Goal: Transaction & Acquisition: Purchase product/service

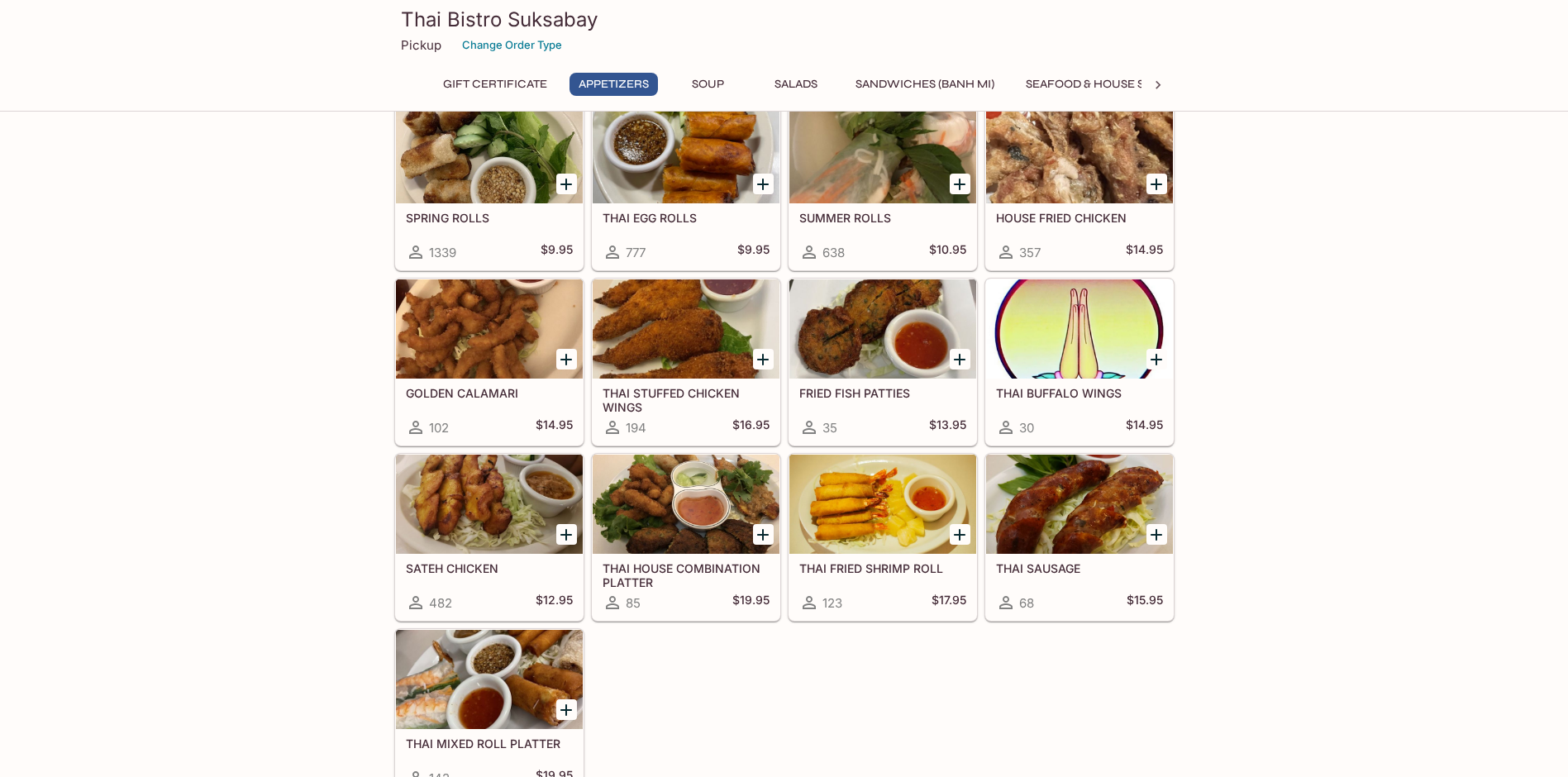
scroll to position [496, 0]
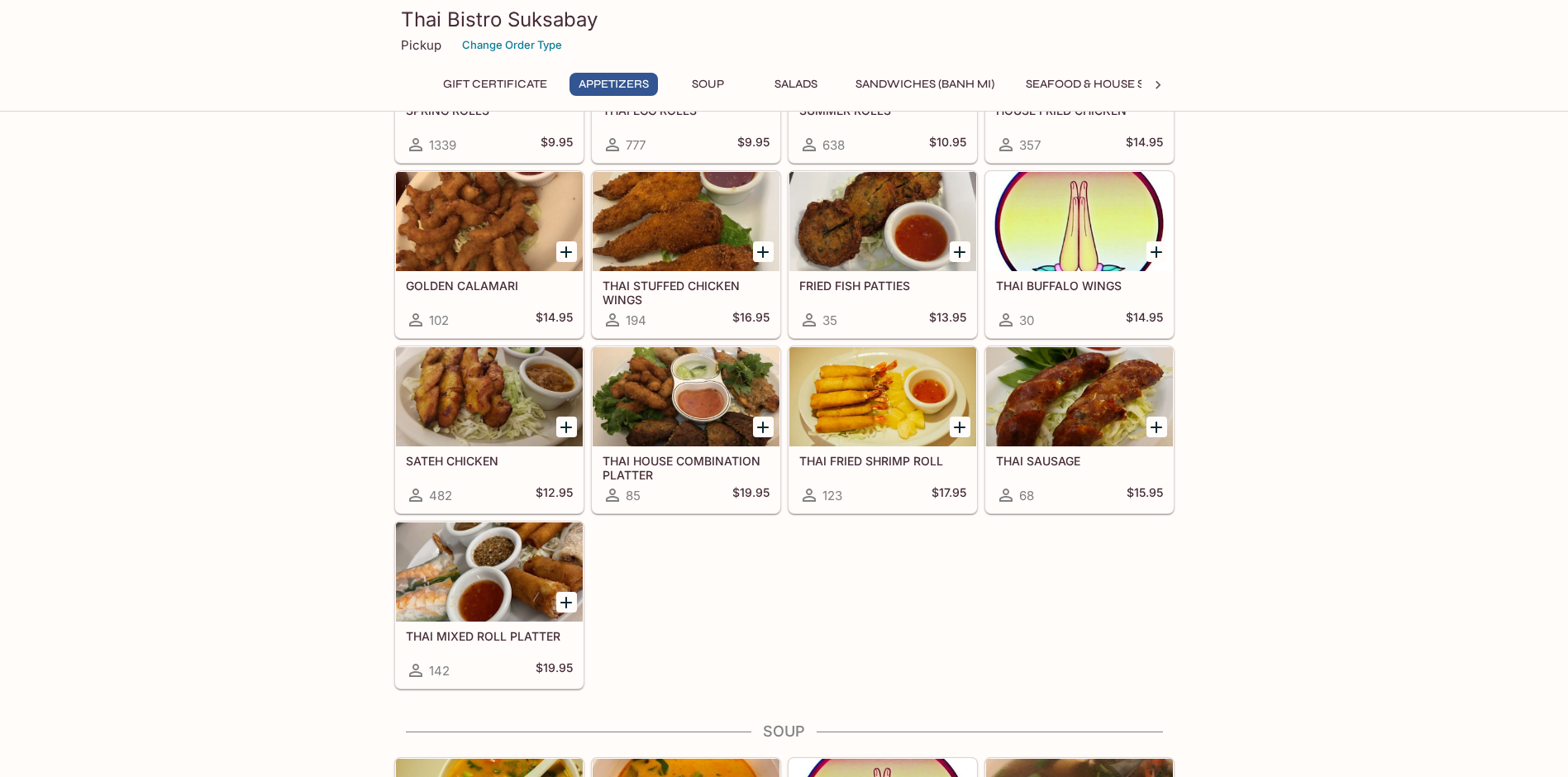
click at [480, 402] on div at bounding box center [490, 397] width 187 height 99
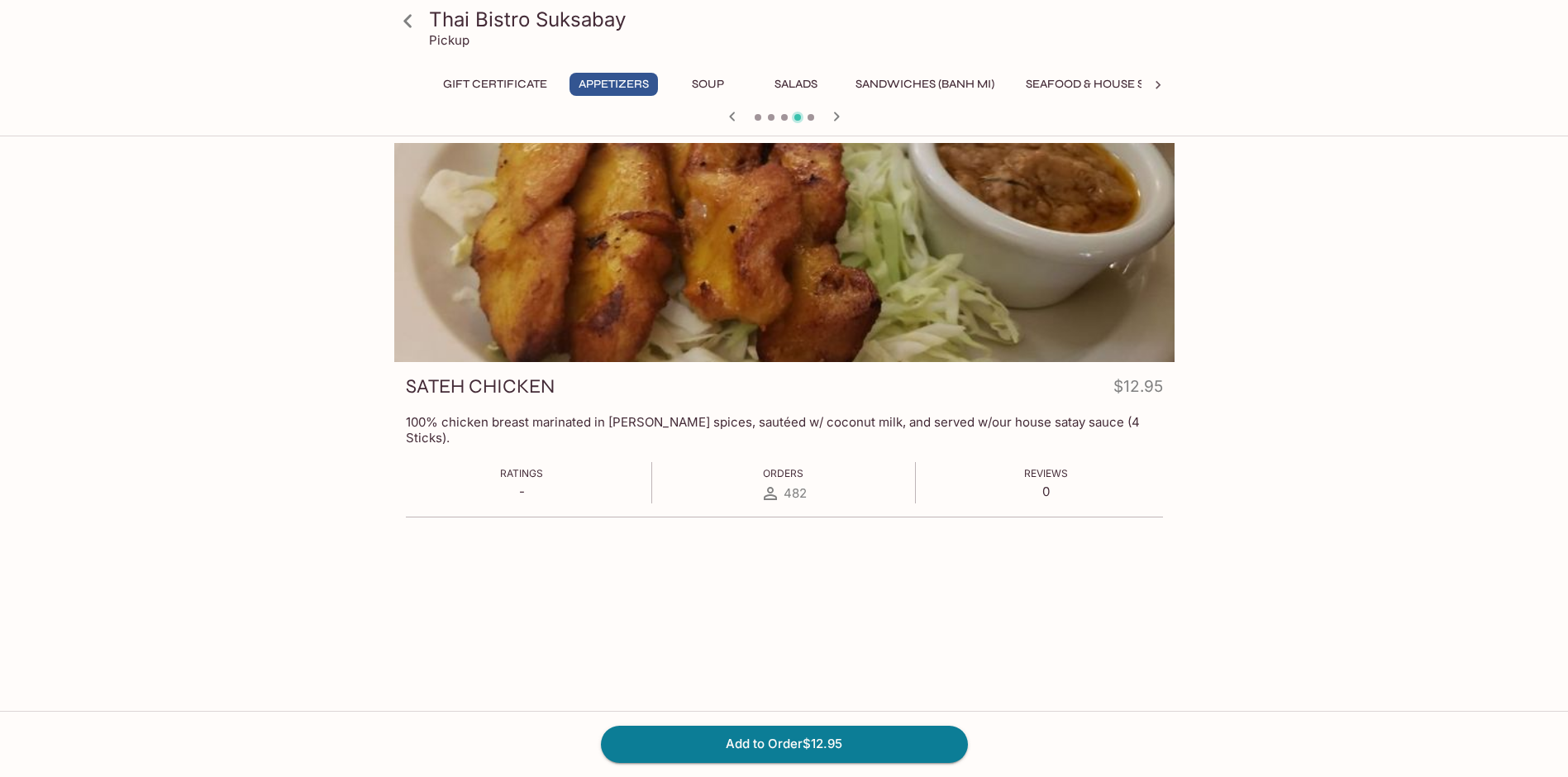
click at [769, 276] on div at bounding box center [784, 252] width 780 height 219
click at [833, 112] on icon "button" at bounding box center [837, 117] width 20 height 20
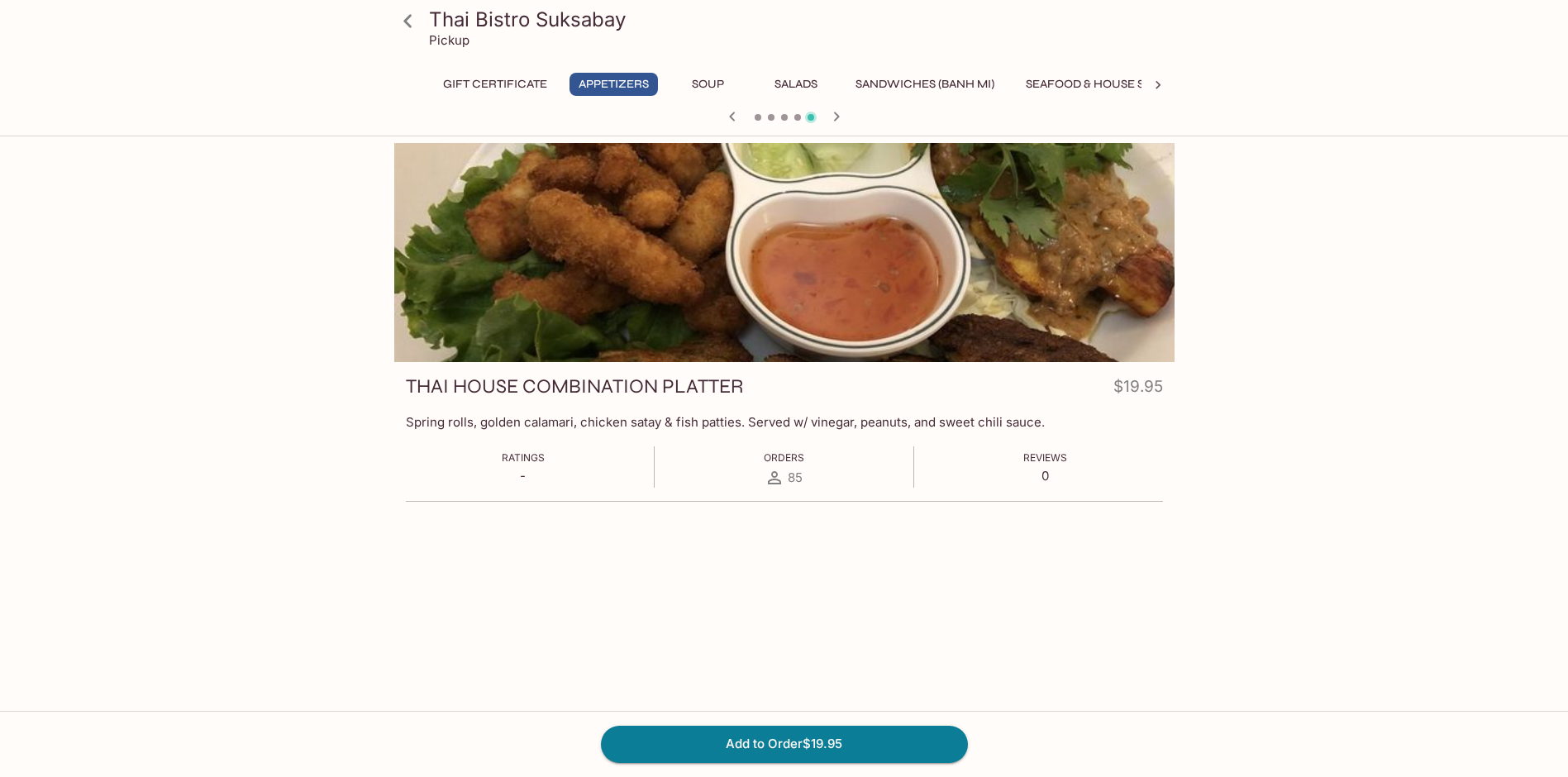
click at [999, 322] on div at bounding box center [784, 252] width 780 height 219
click at [1012, 371] on div "THAI HOUSE COMBINATION PLATTER $19.95 Spring rolls, golden calamari, chicken sa…" at bounding box center [784, 444] width 780 height 165
click at [989, 288] on div at bounding box center [784, 252] width 780 height 219
click at [414, 23] on icon at bounding box center [408, 21] width 29 height 29
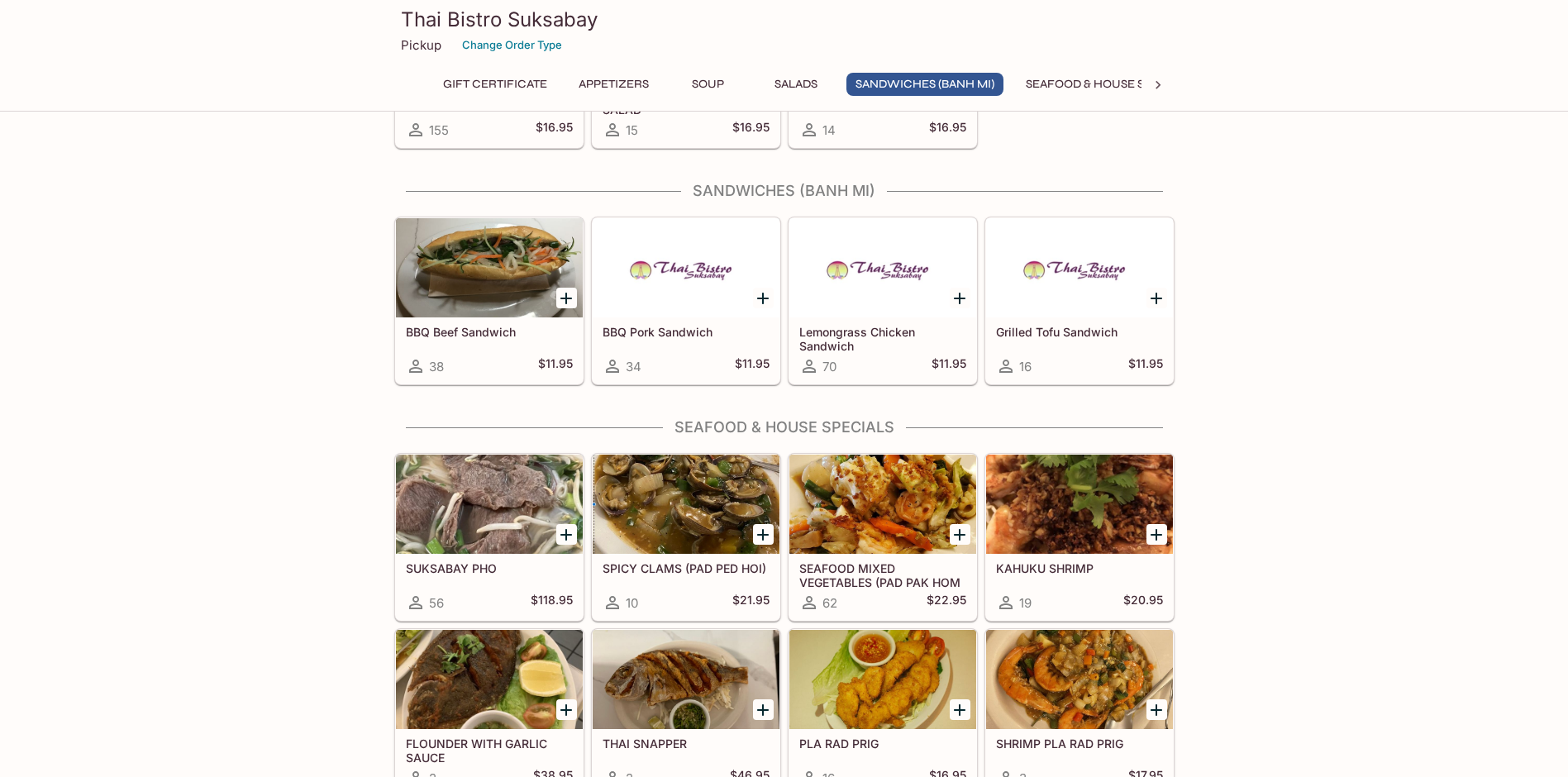
scroll to position [1736, 0]
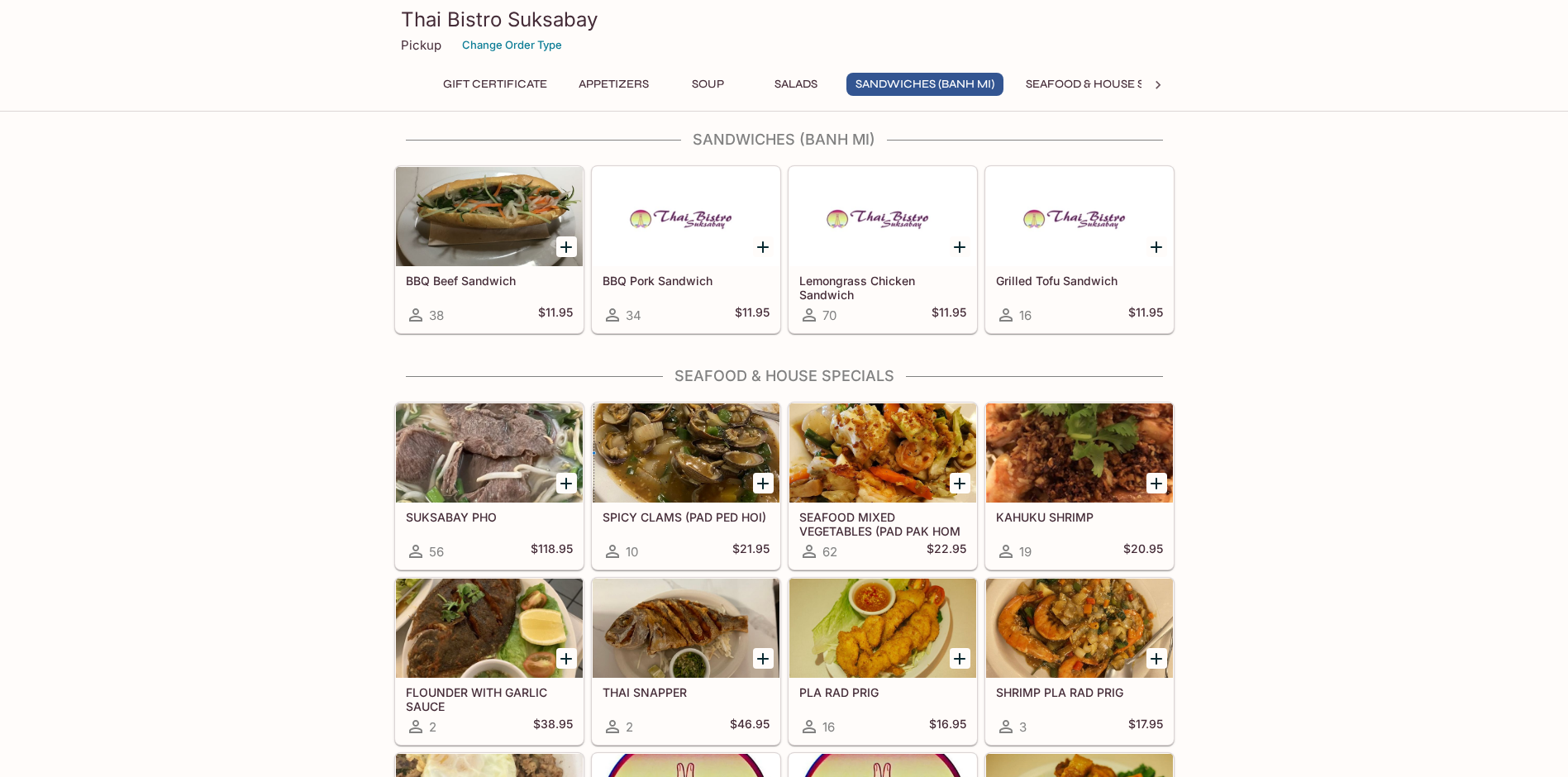
click at [537, 536] on div "SUKSABAY PHO 56 $118.95" at bounding box center [490, 536] width 187 height 66
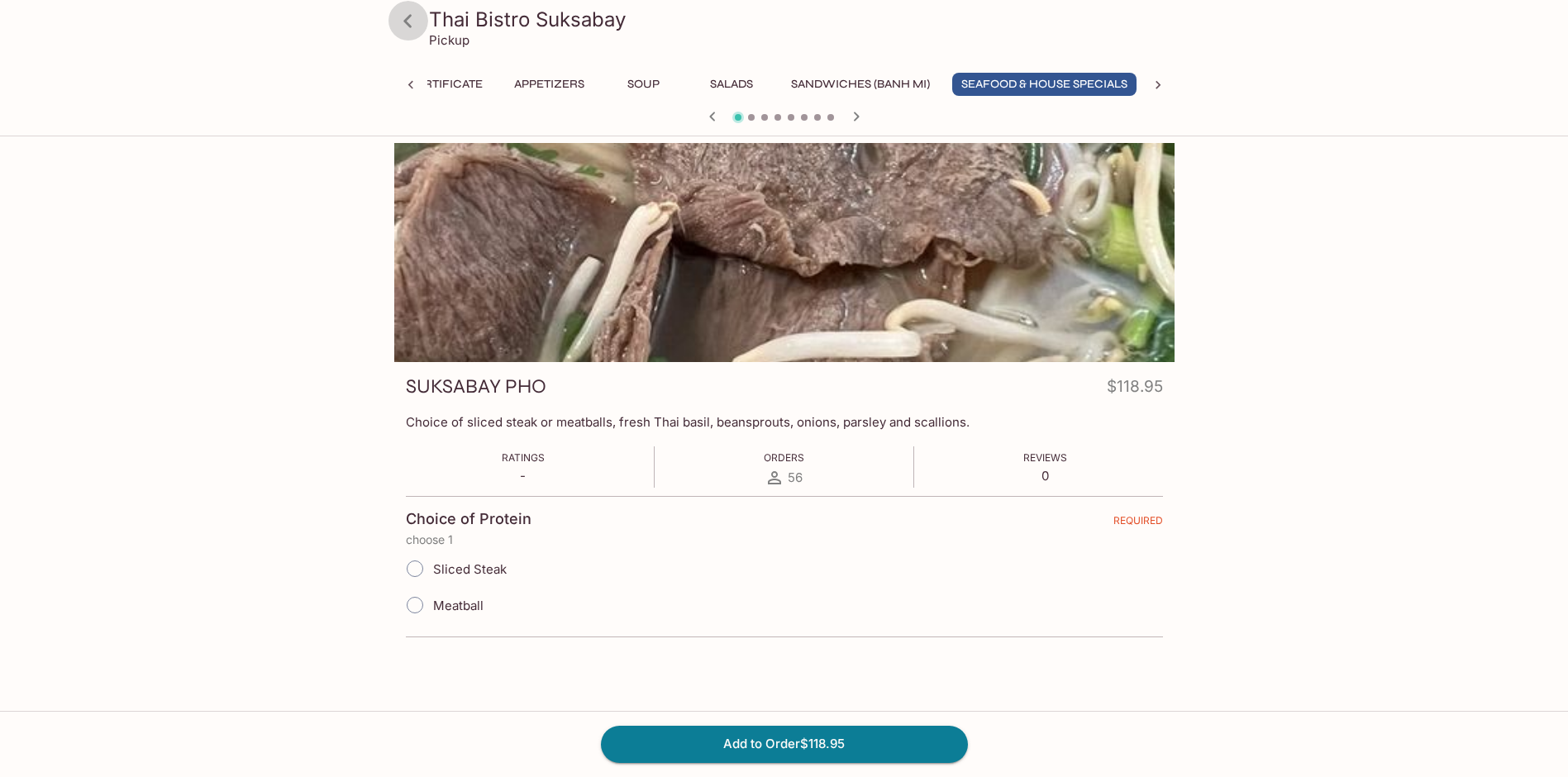
click at [405, 36] on link at bounding box center [408, 20] width 41 height 41
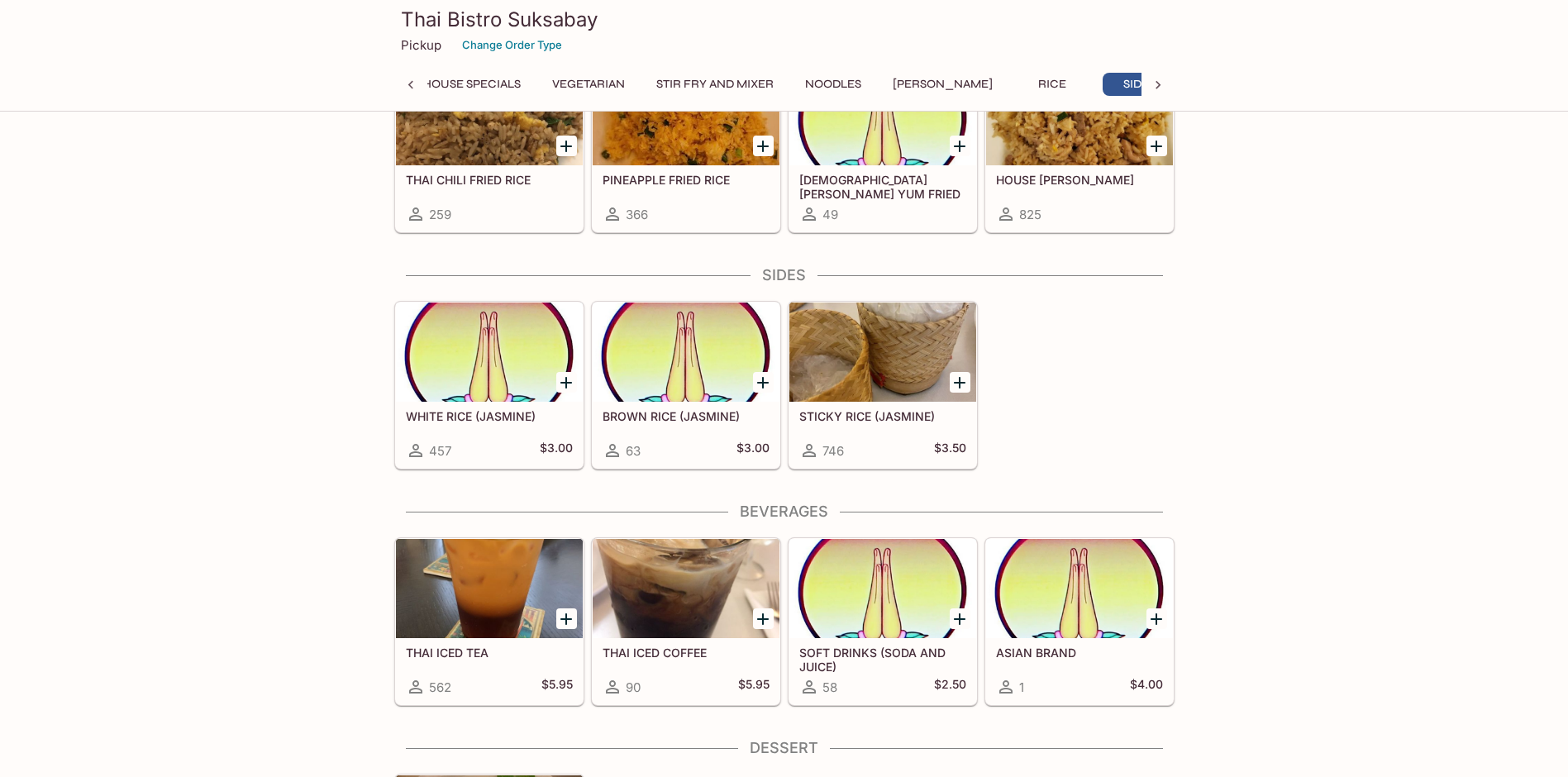
scroll to position [4823, 0]
